Goal: Find specific page/section: Find specific page/section

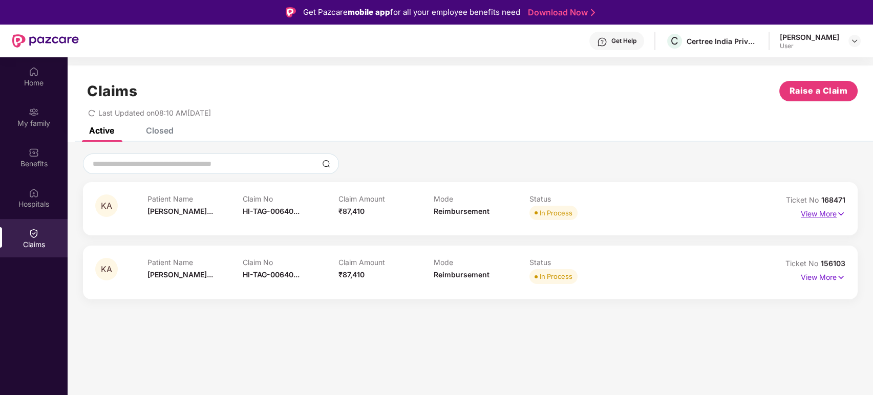
click at [837, 214] on img at bounding box center [841, 213] width 9 height 11
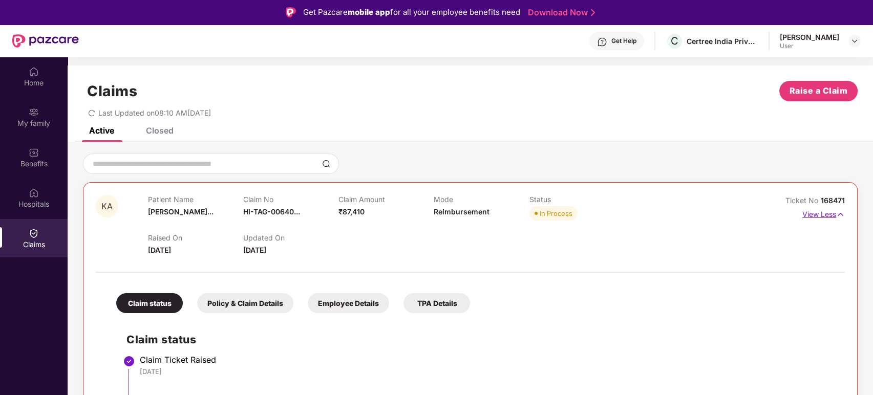
click at [830, 210] on p "View Less" at bounding box center [823, 213] width 43 height 14
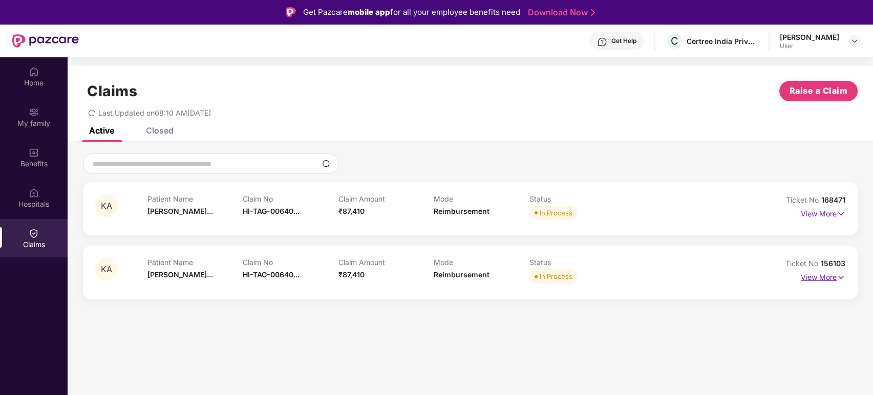
click at [832, 280] on p "View More" at bounding box center [823, 276] width 45 height 14
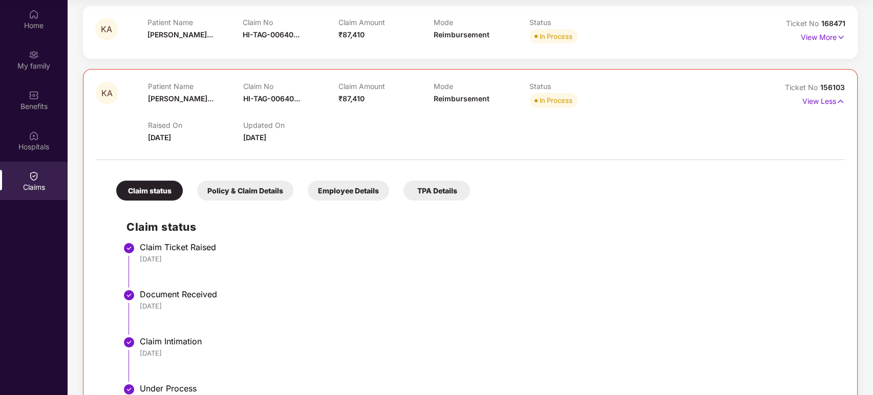
scroll to position [70, 0]
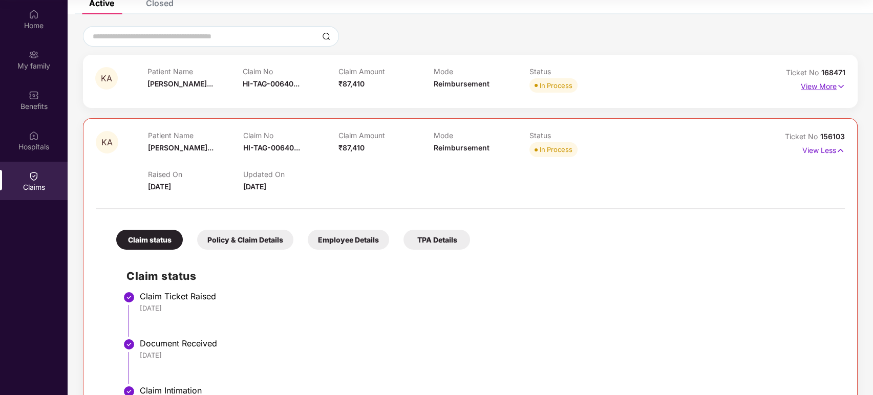
click at [835, 85] on p "View More" at bounding box center [823, 85] width 45 height 14
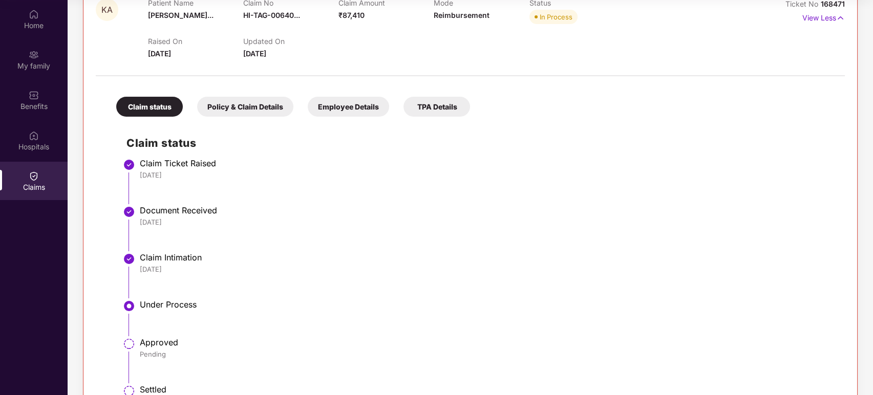
scroll to position [127, 0]
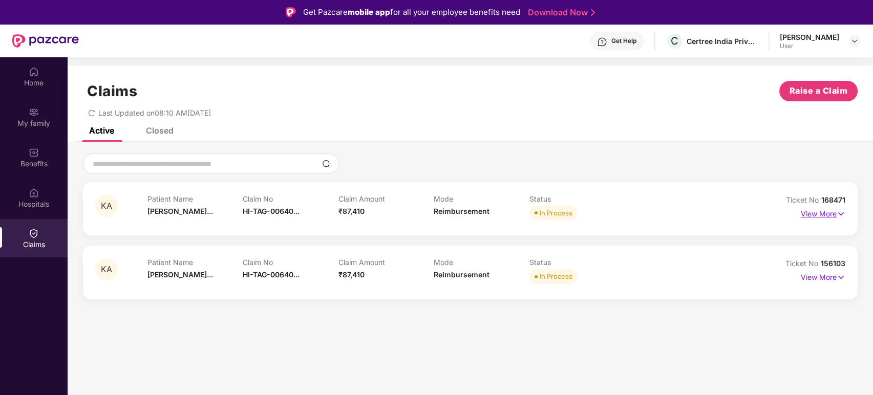
click at [823, 211] on p "View More" at bounding box center [823, 213] width 45 height 14
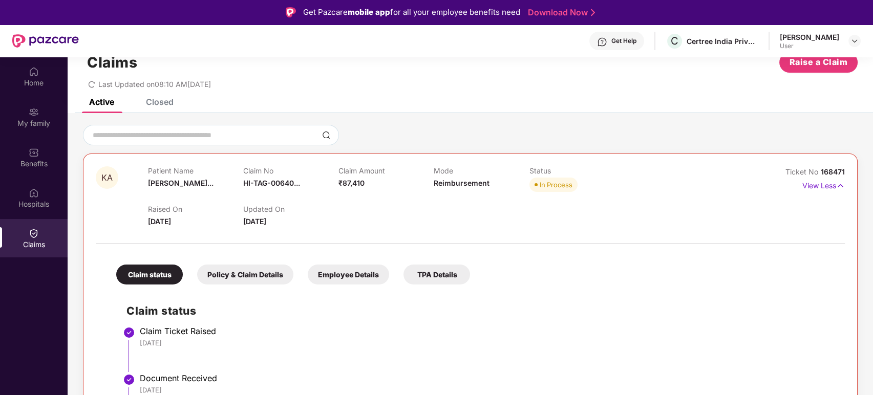
scroll to position [15, 0]
